Goal: Transaction & Acquisition: Book appointment/travel/reservation

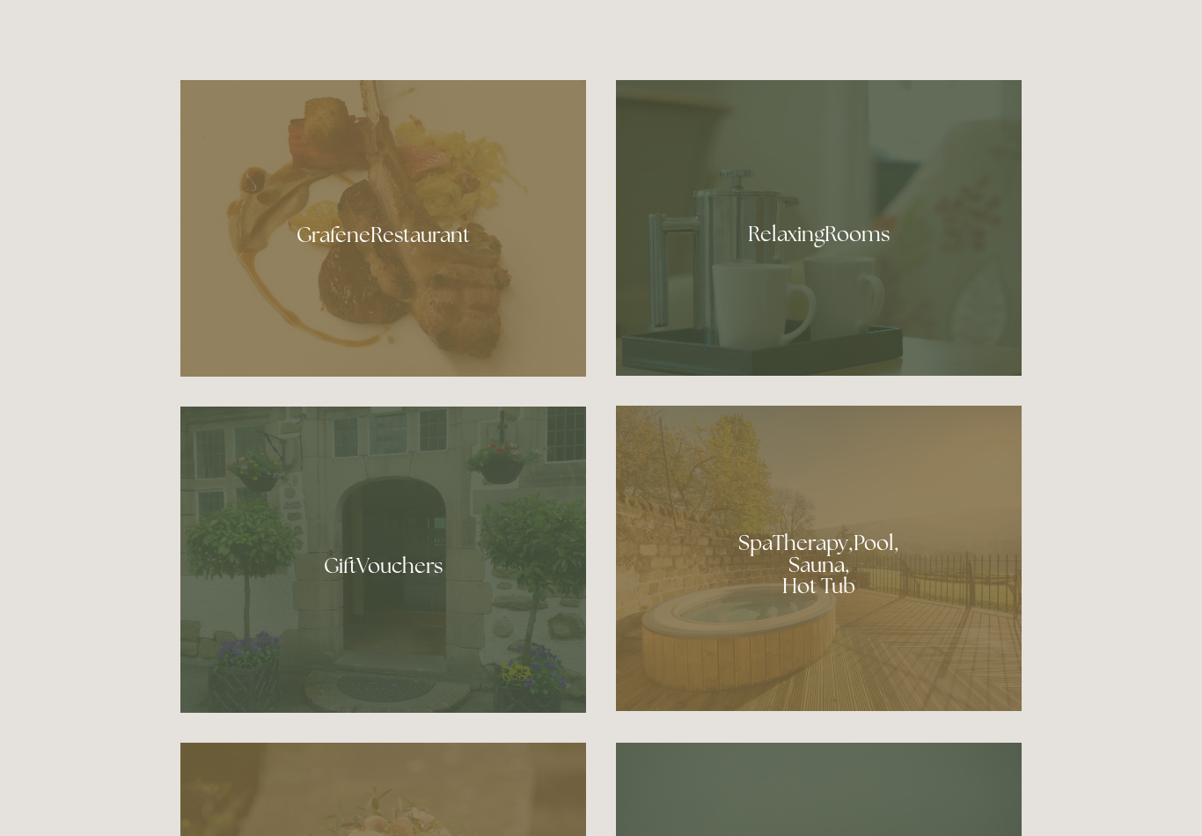
scroll to position [1161, 0]
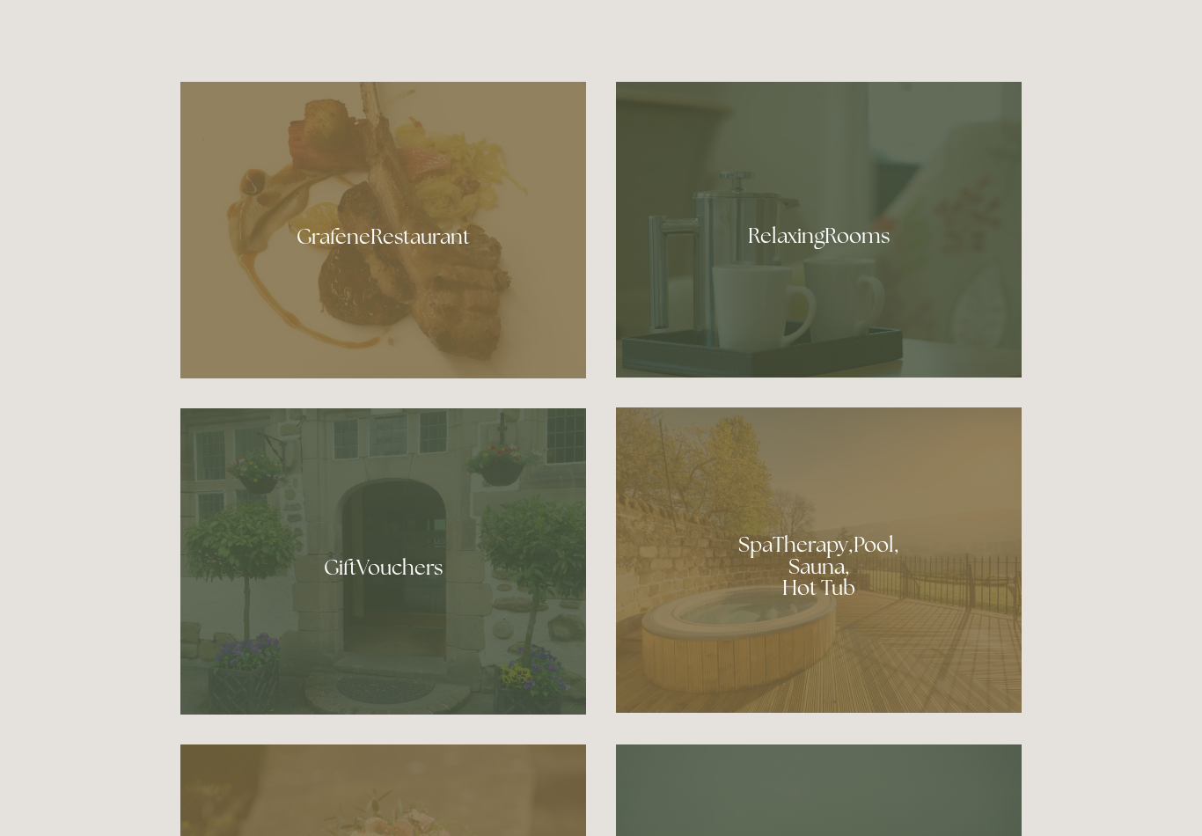
click at [788, 616] on div at bounding box center [819, 559] width 406 height 305
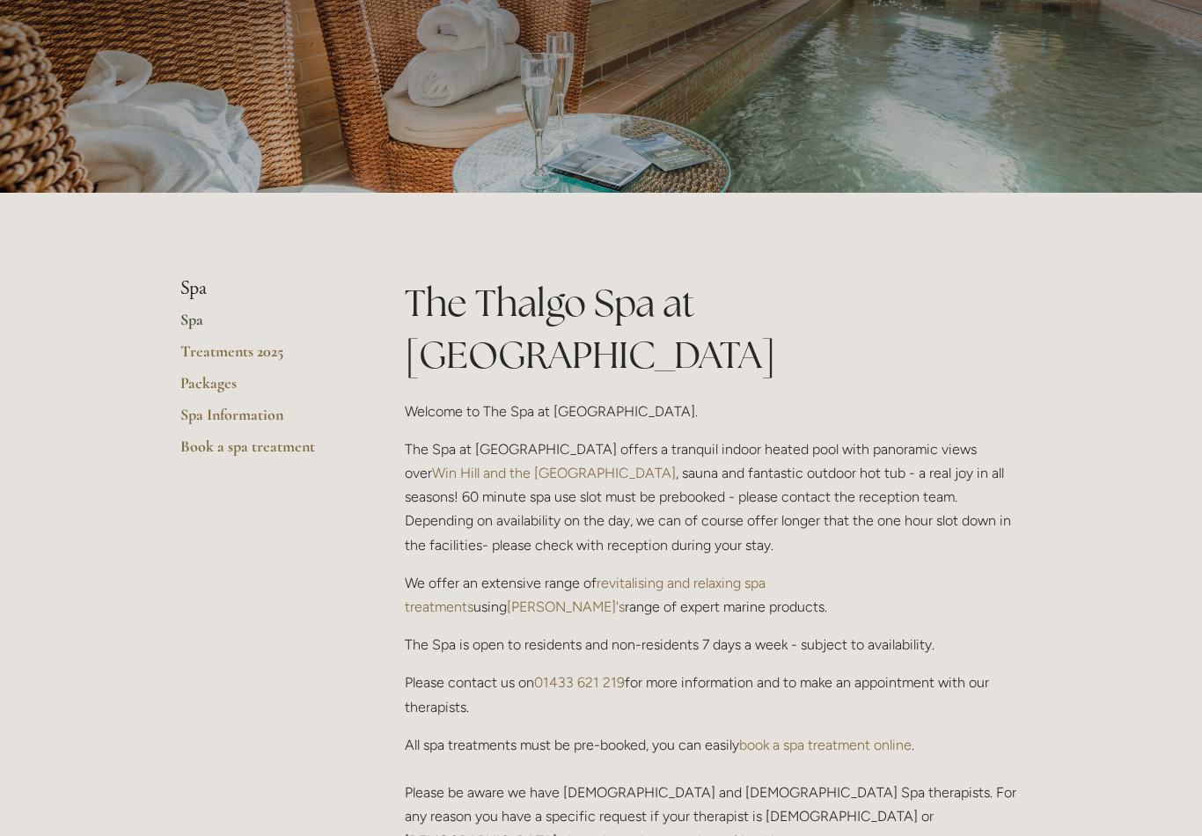
scroll to position [176, 0]
click at [211, 386] on link "Packages" at bounding box center [264, 390] width 168 height 32
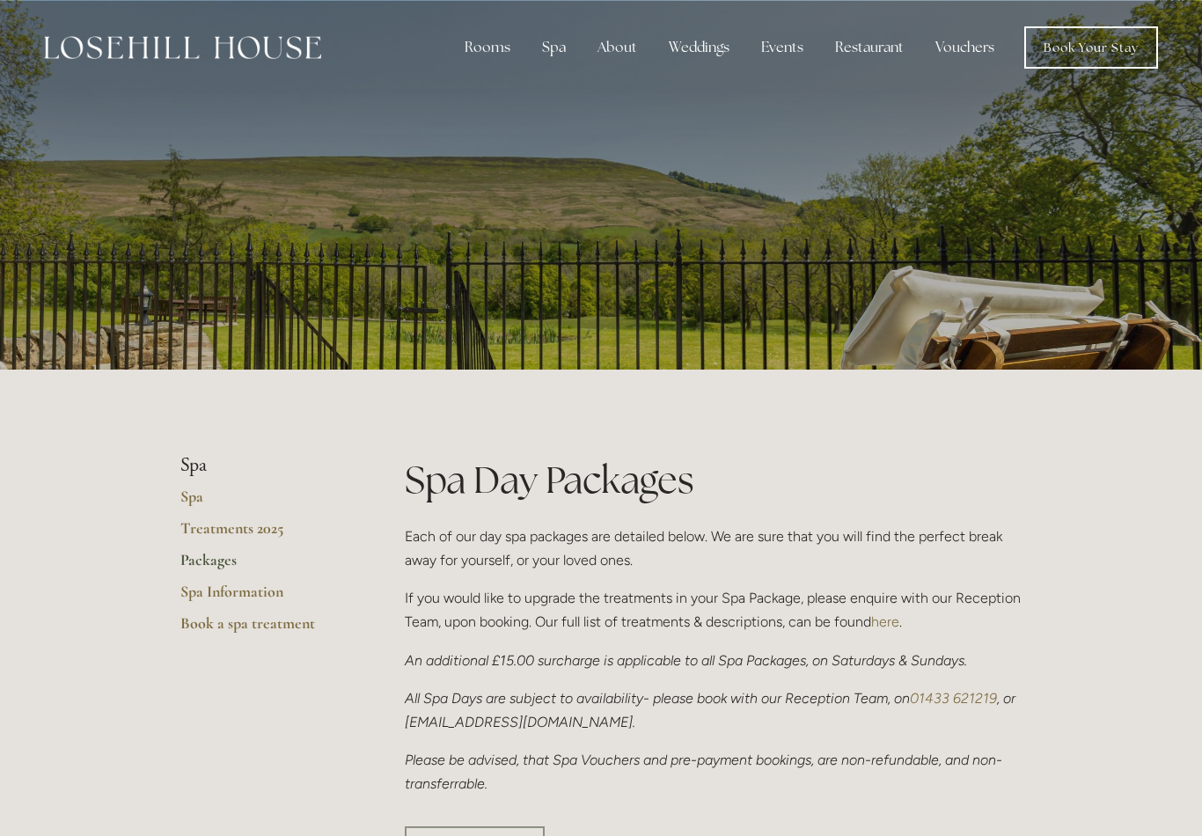
click at [1098, 56] on link "Book Your Stay" at bounding box center [1091, 47] width 134 height 42
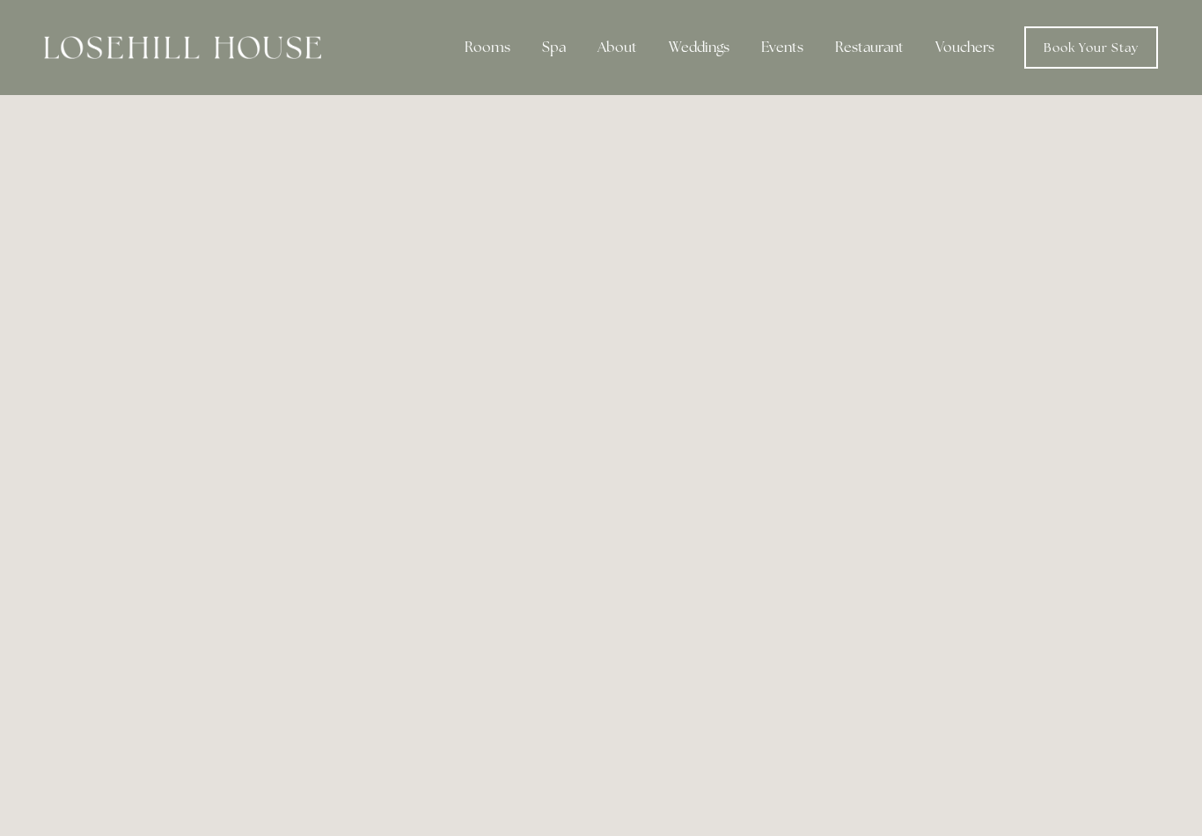
click at [559, 52] on div "Spa" at bounding box center [554, 47] width 52 height 35
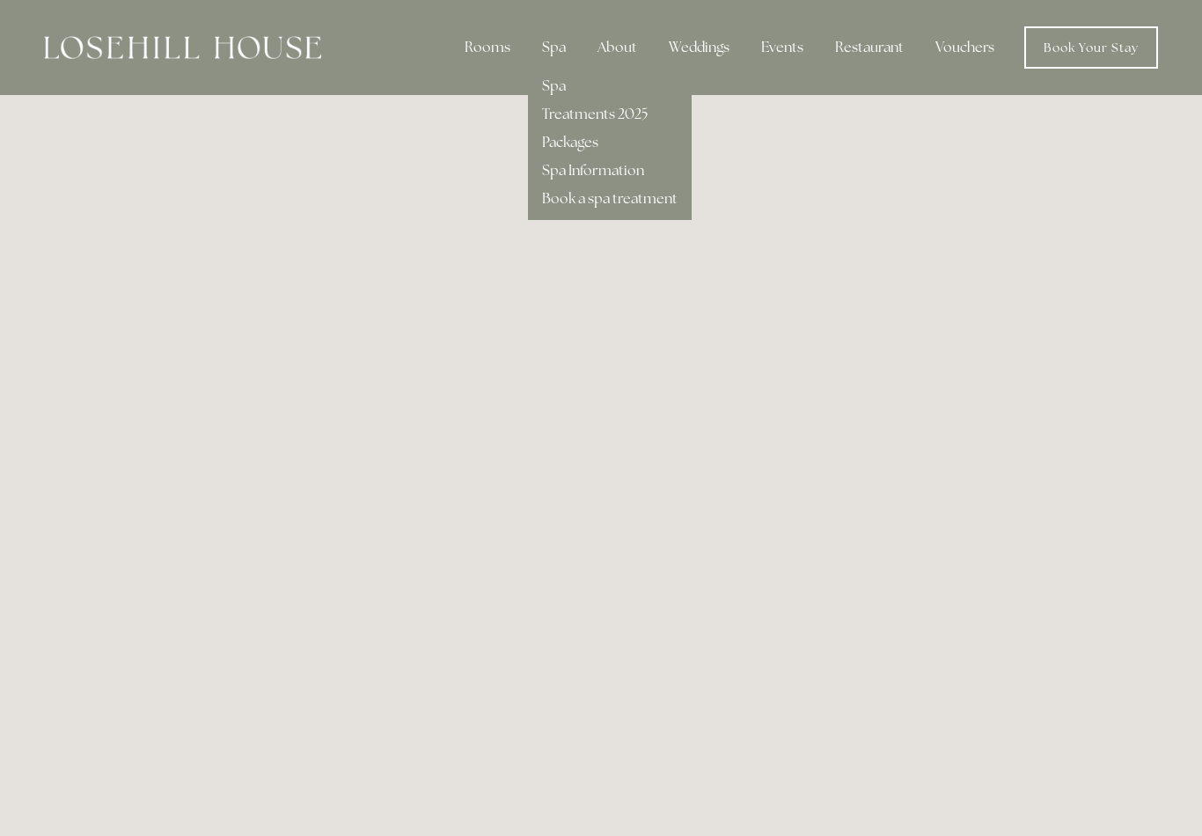
click at [593, 136] on link "Packages" at bounding box center [570, 142] width 56 height 18
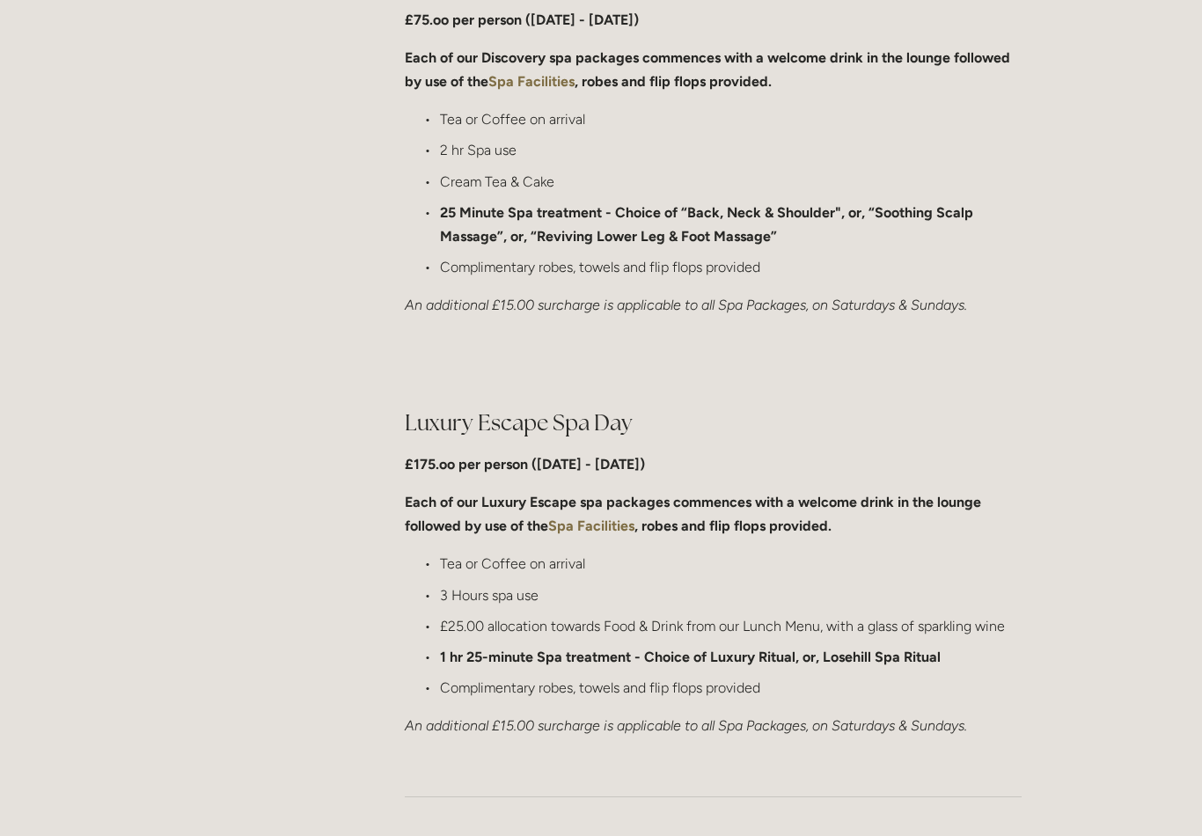
scroll to position [1468, 0]
click at [898, 649] on strong "1 hr 25-minute Spa treatment - Choice of Luxury Ritual, or, Losehill Spa Ritual" at bounding box center [690, 657] width 501 height 17
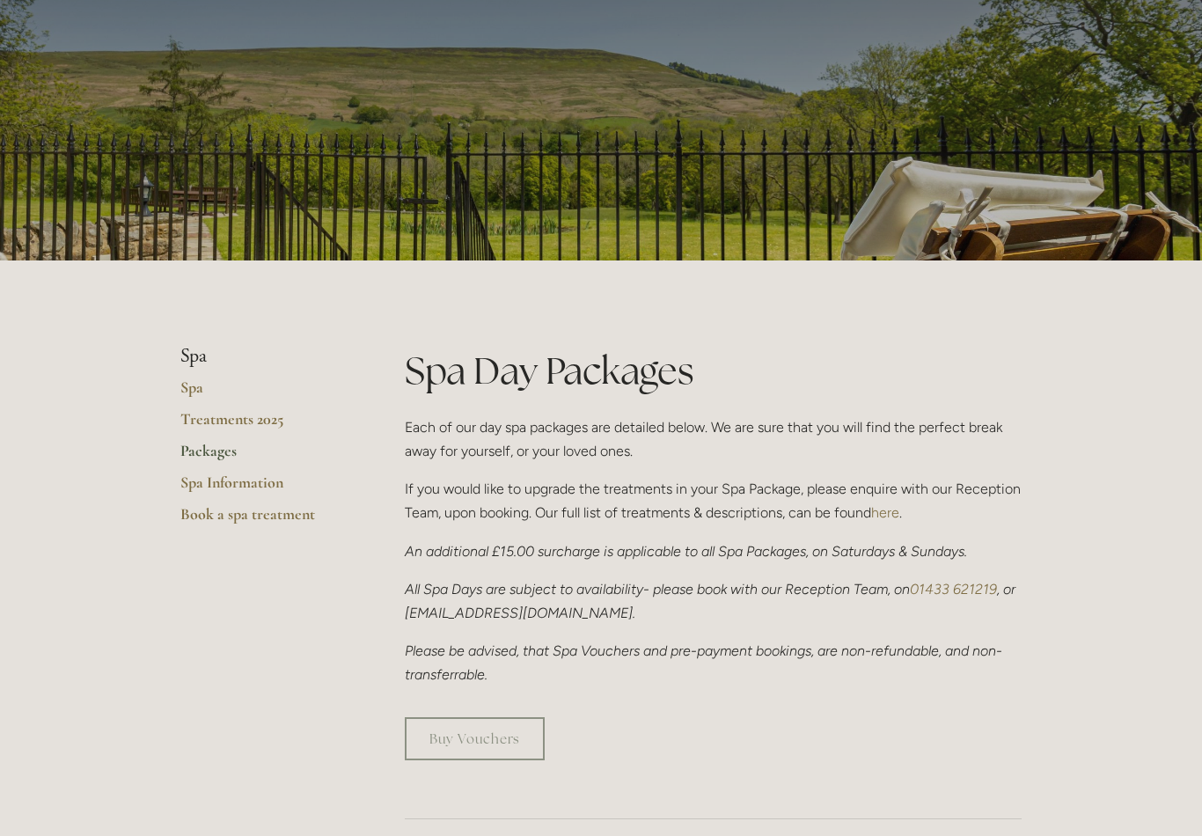
scroll to position [0, 0]
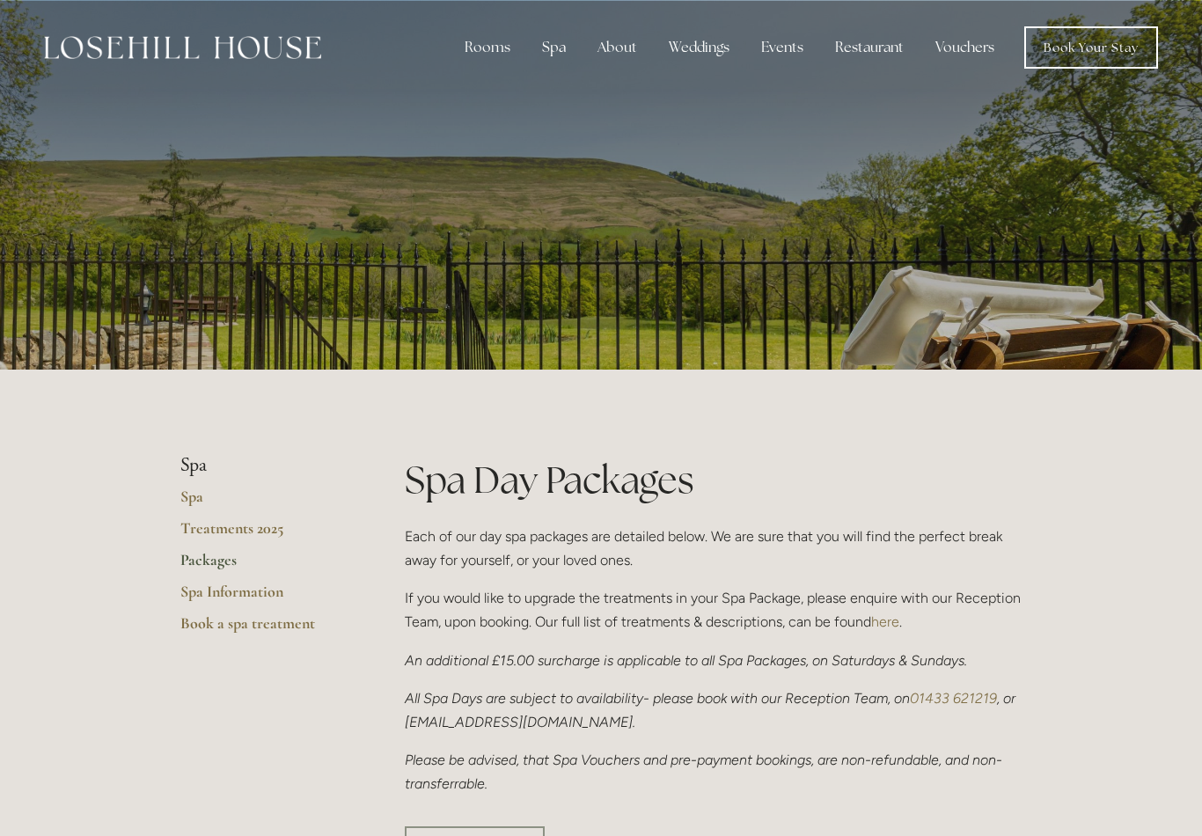
click at [266, 528] on link "Treatments 2025" at bounding box center [264, 534] width 168 height 32
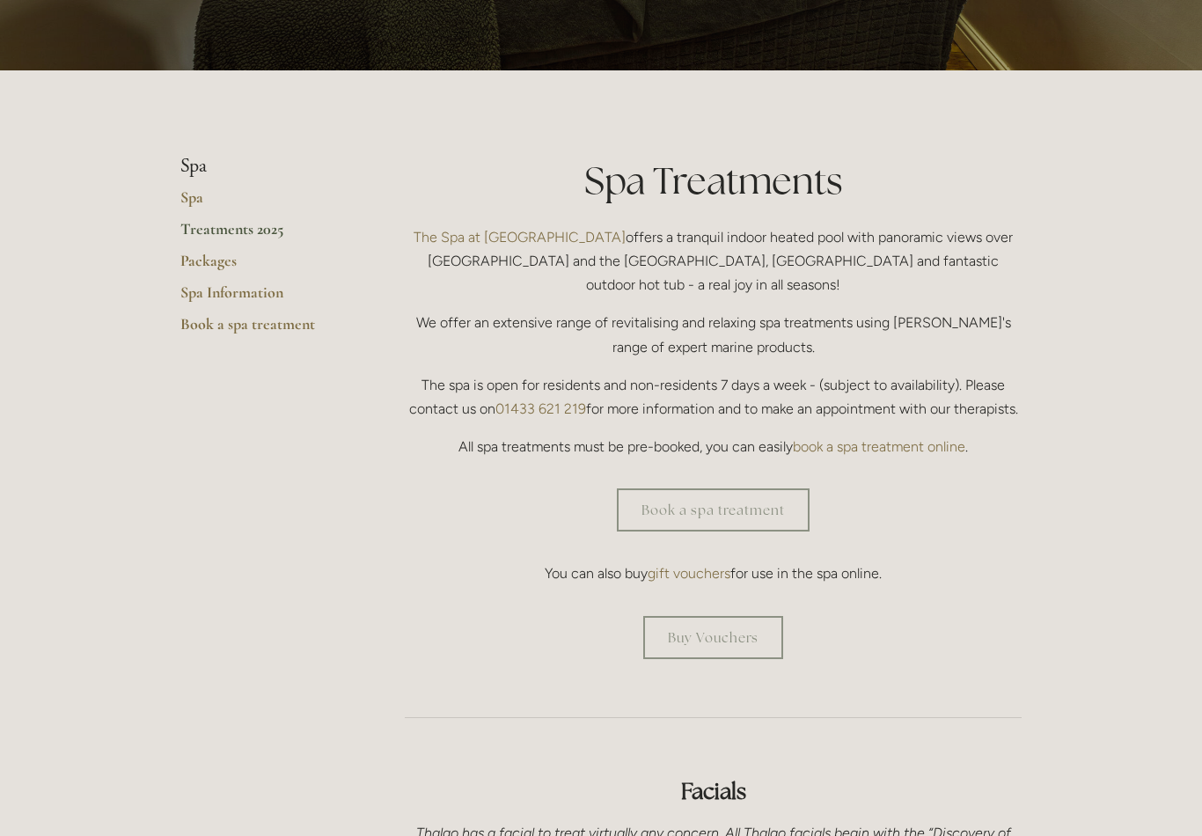
scroll to position [297, 0]
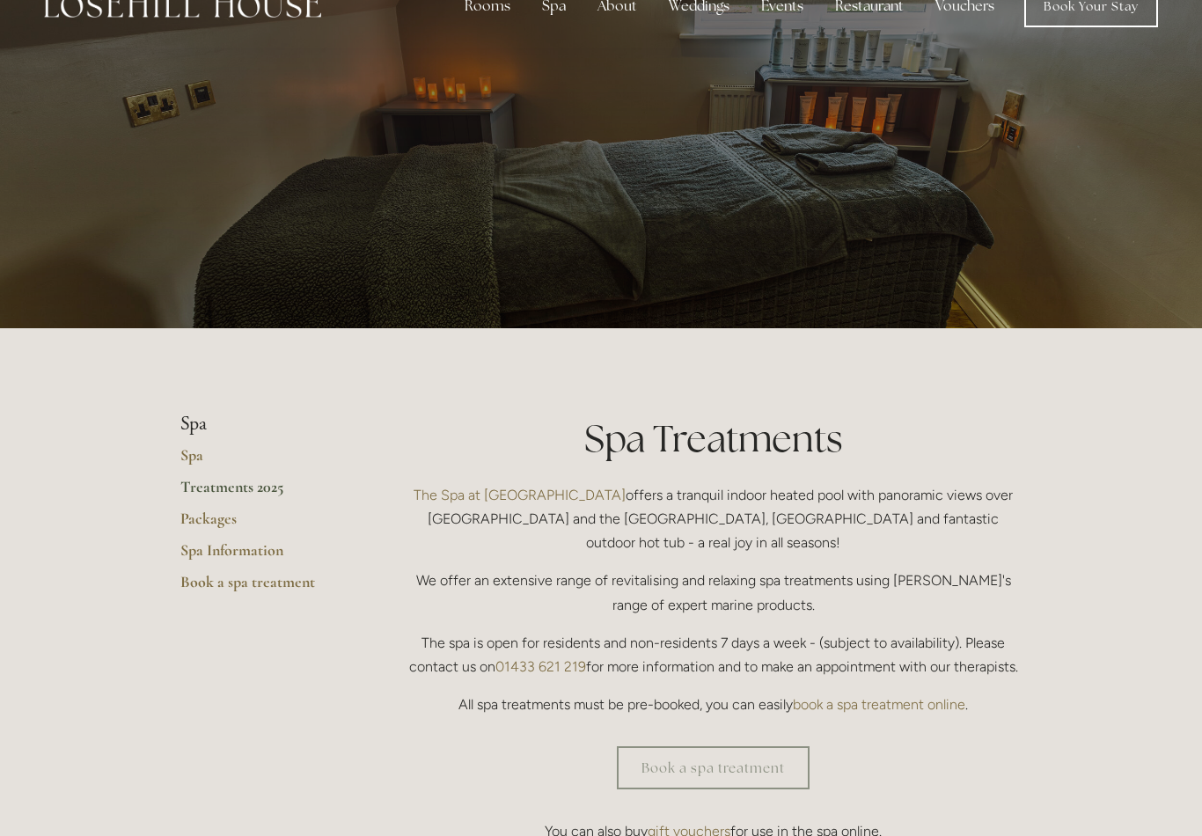
scroll to position [40, 0]
click at [262, 542] on link "Spa Information" at bounding box center [264, 557] width 168 height 32
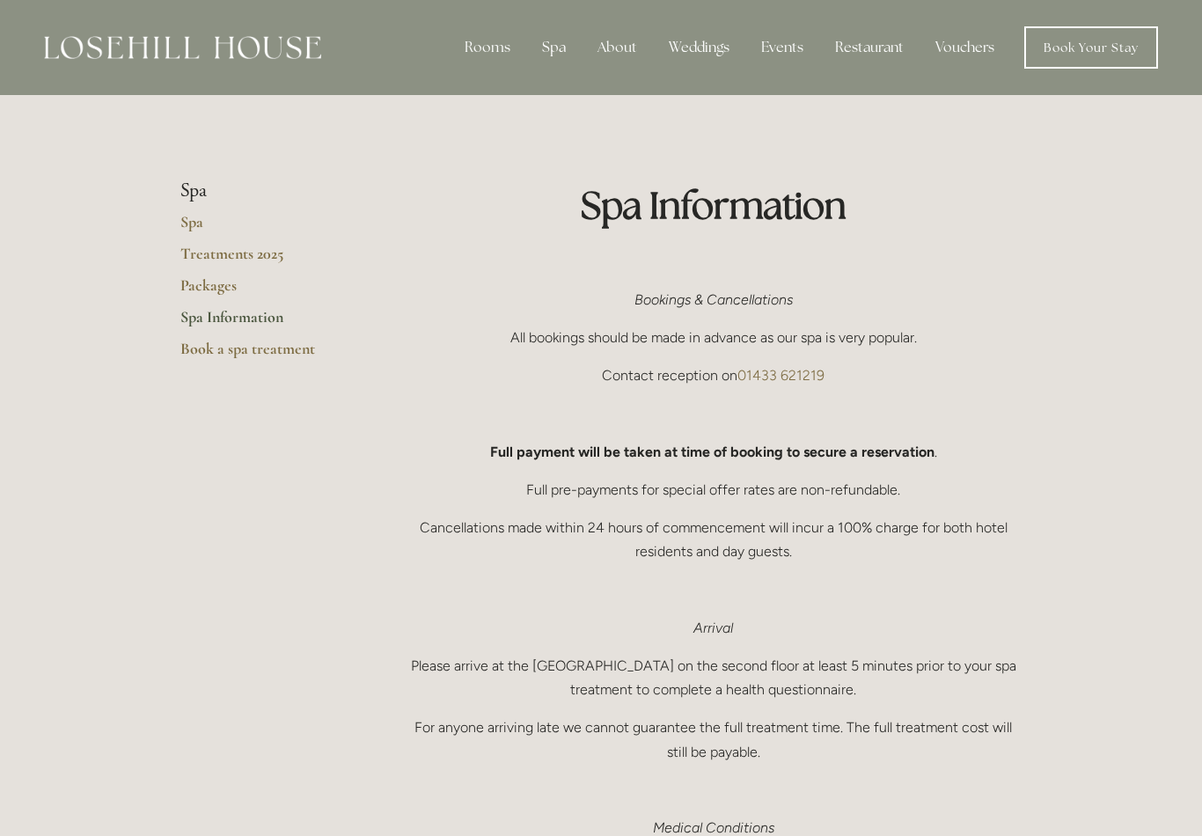
click at [201, 226] on link "Spa" at bounding box center [264, 228] width 168 height 32
